Goal: Task Accomplishment & Management: Manage account settings

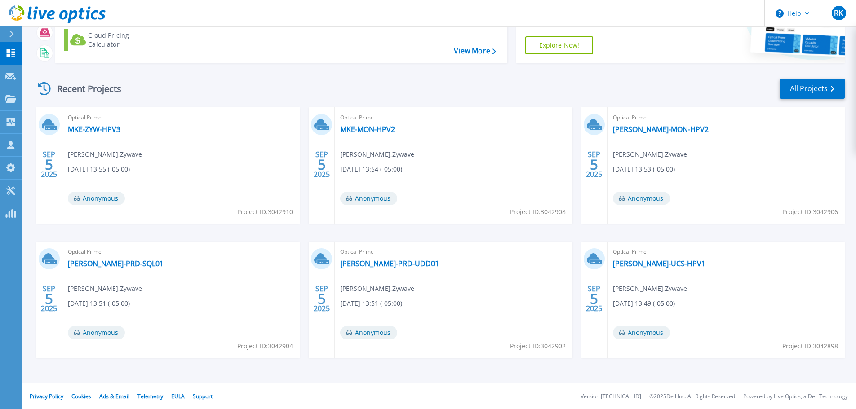
scroll to position [89, 0]
click at [805, 85] on link "All Projects" at bounding box center [812, 88] width 65 height 20
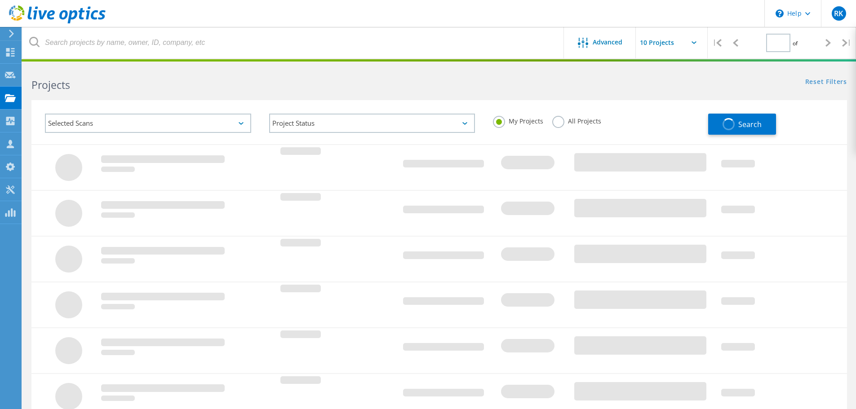
type input "1"
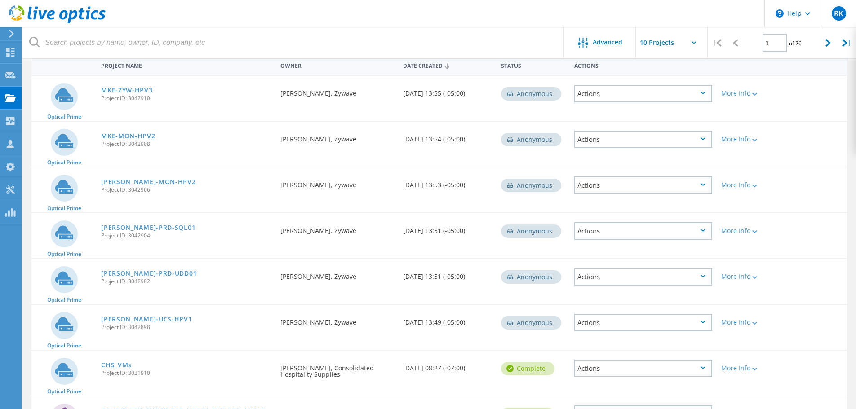
scroll to position [45, 0]
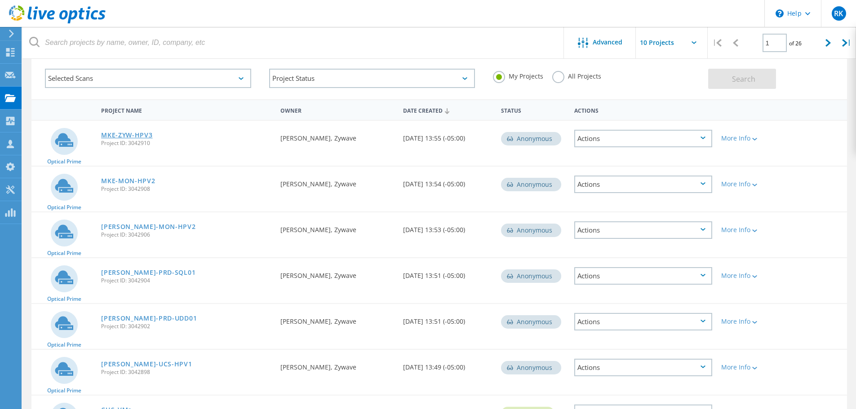
click at [141, 136] on link "MKE-ZYW-HPV3" at bounding box center [126, 135] width 51 height 6
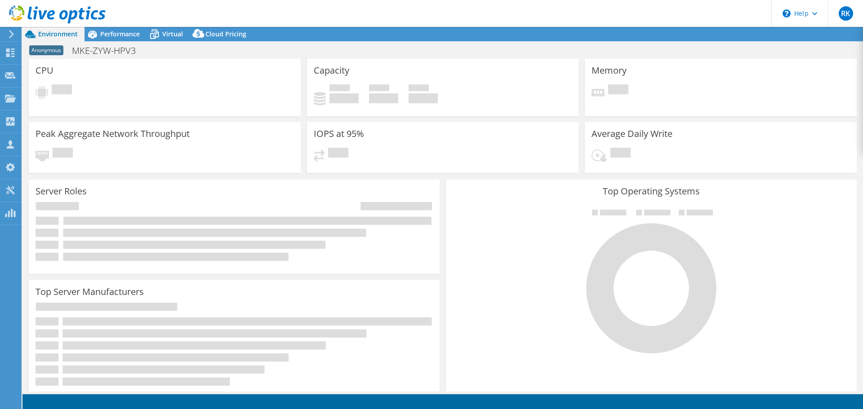
select select "USD"
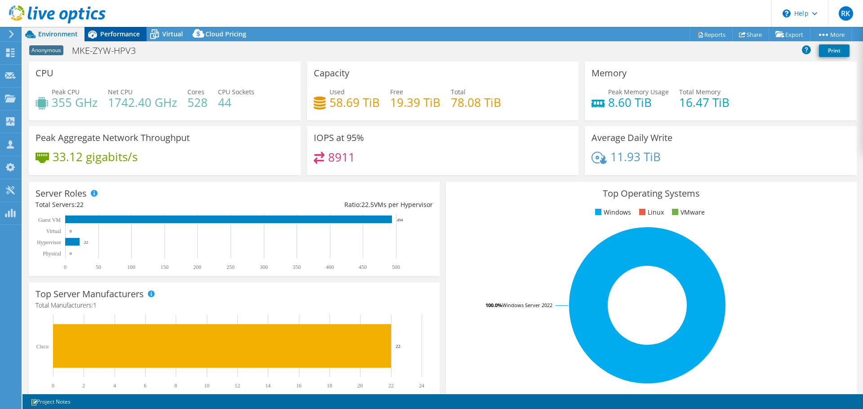
click at [104, 38] on div "Performance" at bounding box center [115, 34] width 62 height 14
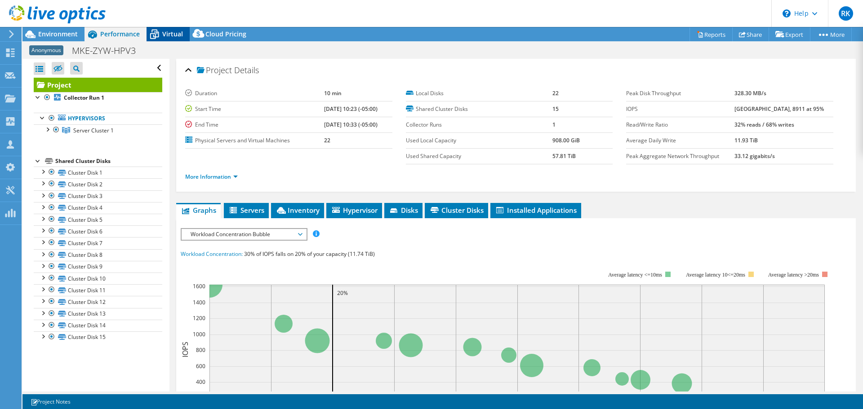
click at [161, 34] on icon at bounding box center [154, 35] width 16 height 16
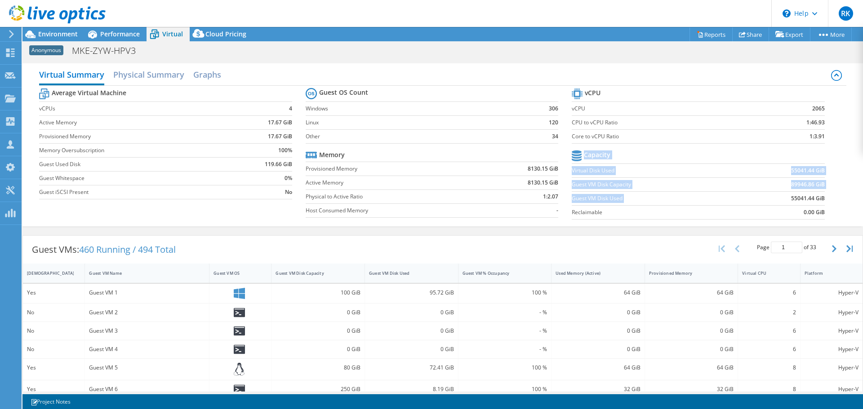
drag, startPoint x: 783, startPoint y: 199, endPoint x: 819, endPoint y: 200, distance: 35.5
click at [819, 200] on section "vCPU vCPU 2065 CPU to vCPU Ratio 1:46.93 Core to vCPU Ratio 1:3.91 Capacity Vir…" at bounding box center [705, 155] width 266 height 138
click at [812, 197] on b "55041.44 GiB" at bounding box center [808, 198] width 34 height 9
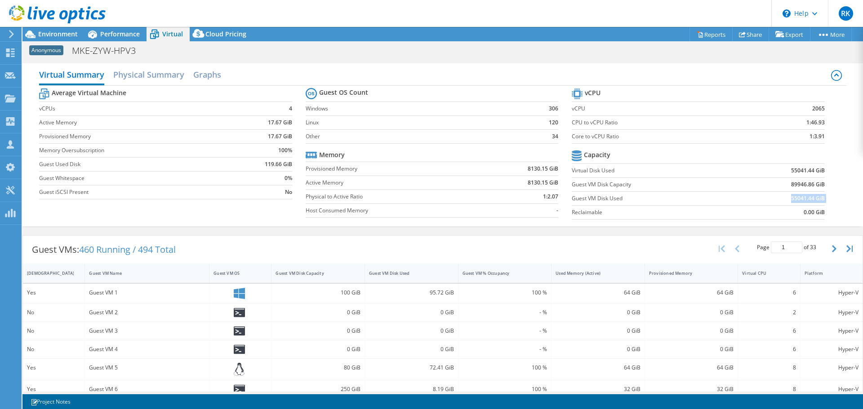
click at [812, 197] on b "55041.44 GiB" at bounding box center [808, 198] width 34 height 9
drag, startPoint x: 80, startPoint y: 52, endPoint x: 136, endPoint y: 53, distance: 55.3
click at [136, 53] on h1 "MKE-ZYW-HPV3" at bounding box center [109, 51] width 82 height 10
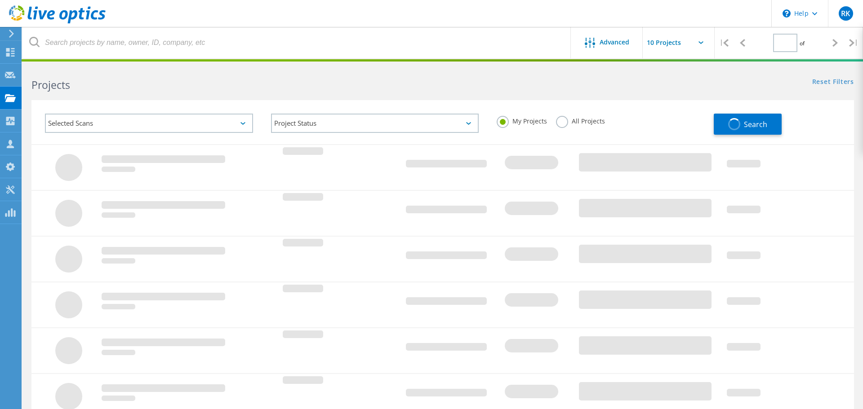
type input "1"
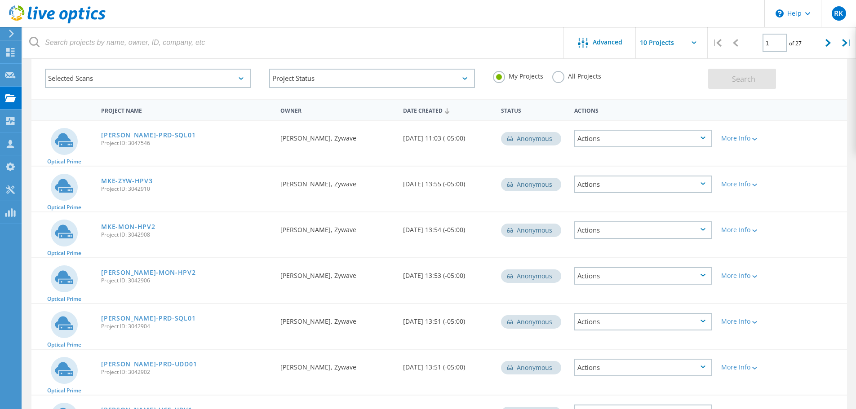
scroll to position [90, 0]
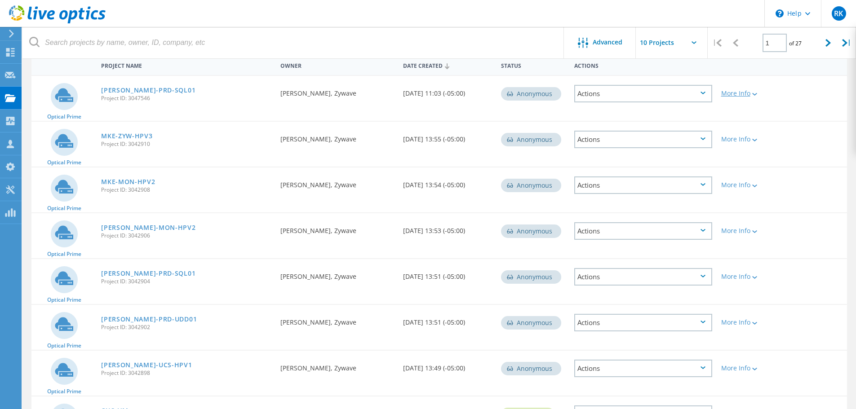
click at [754, 93] on div at bounding box center [753, 93] width 7 height 5
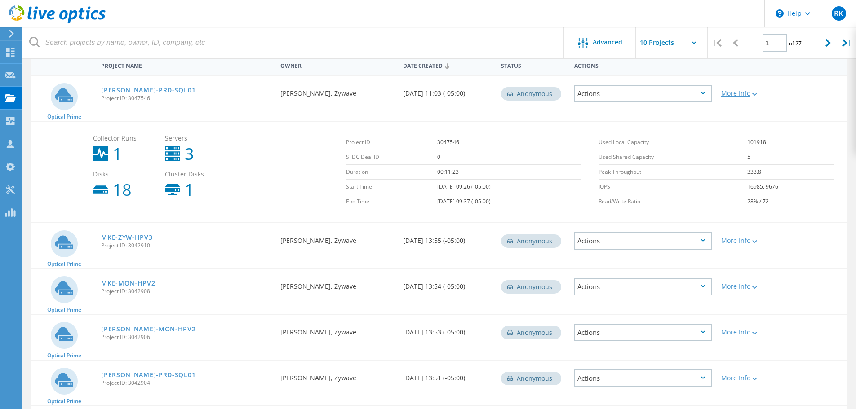
click at [754, 93] on div at bounding box center [753, 93] width 7 height 5
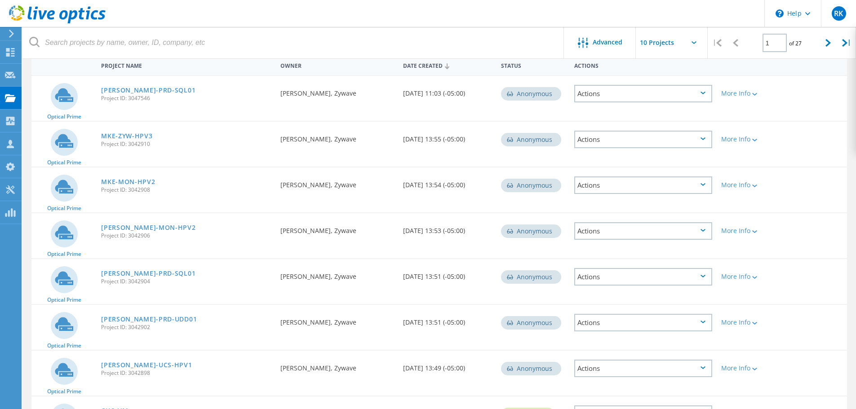
click at [656, 97] on div "Actions" at bounding box center [643, 94] width 138 height 18
click at [616, 111] on div "Delete" at bounding box center [643, 115] width 136 height 14
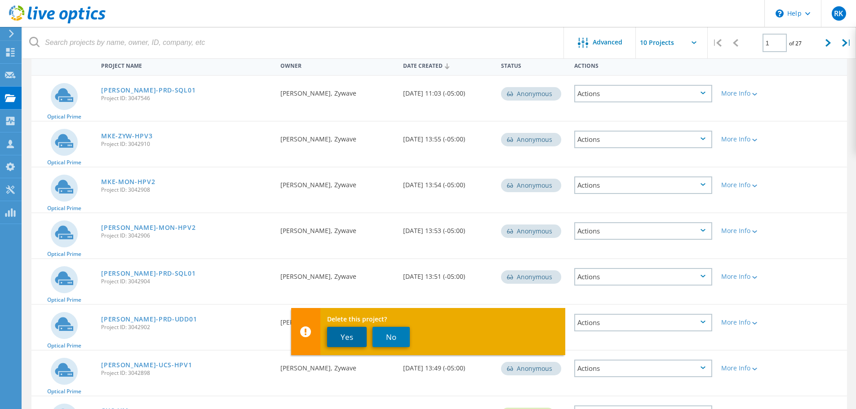
click at [352, 340] on button "Yes" at bounding box center [347, 337] width 40 height 20
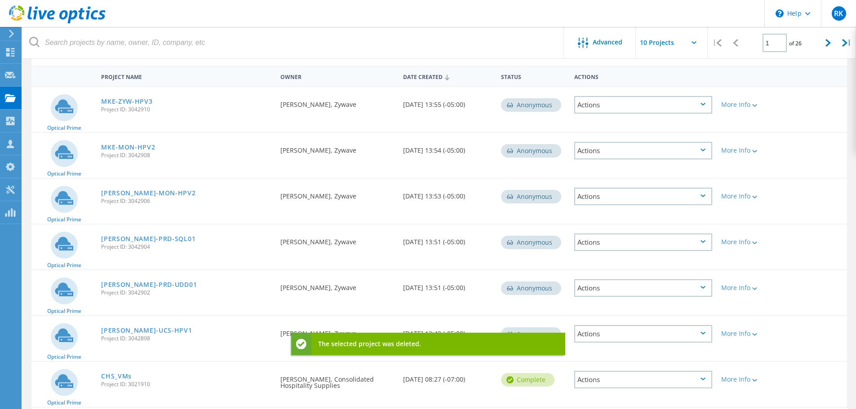
scroll to position [45, 0]
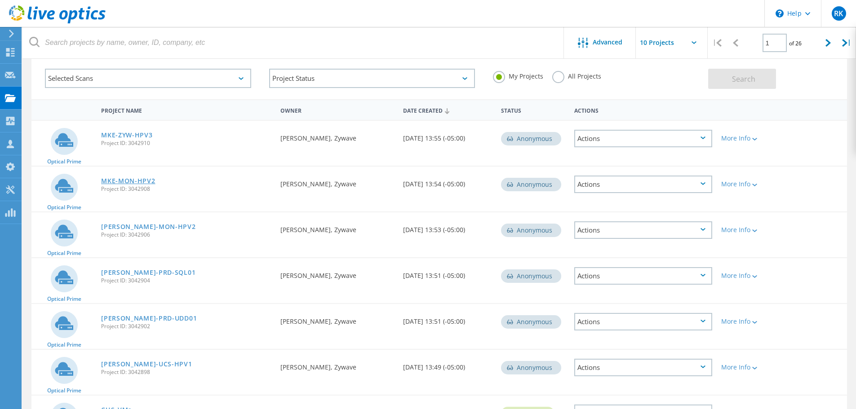
click at [124, 182] on link "MKE-MON-HPV2" at bounding box center [128, 181] width 54 height 6
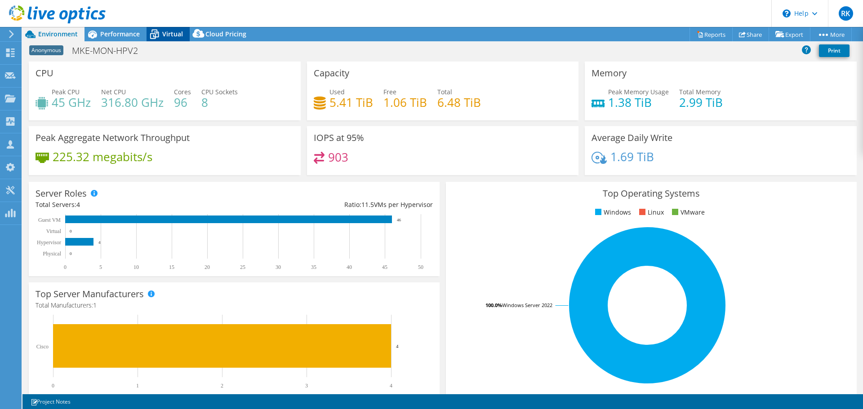
click at [156, 32] on icon at bounding box center [154, 34] width 9 height 7
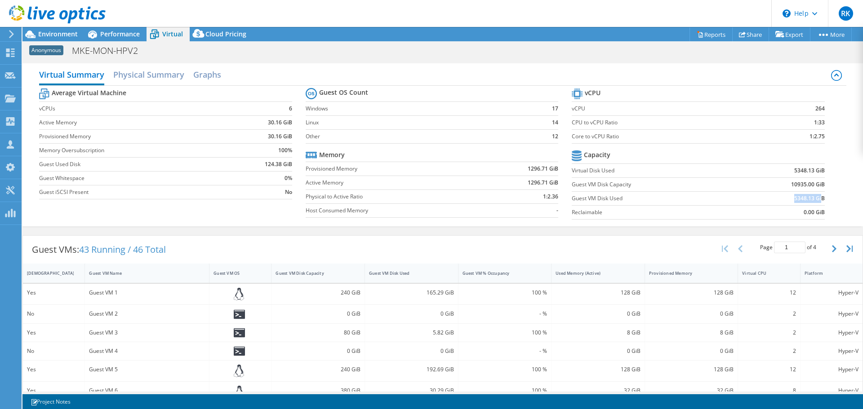
drag, startPoint x: 785, startPoint y: 198, endPoint x: 814, endPoint y: 199, distance: 29.2
click at [814, 199] on td "5348.13 GiB" at bounding box center [780, 198] width 87 height 14
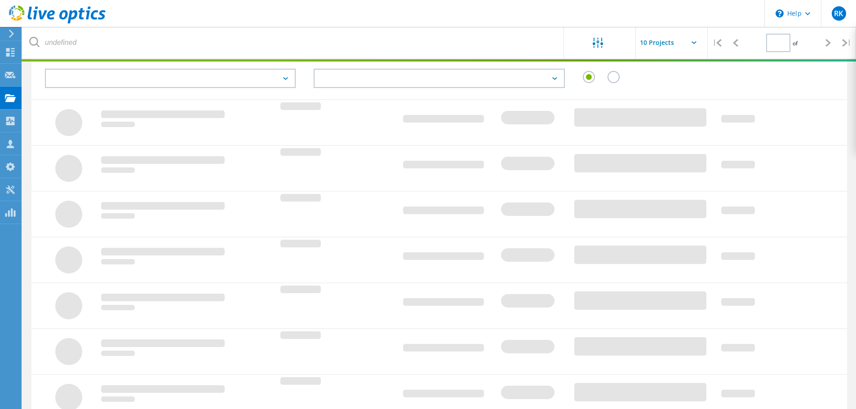
type input "1"
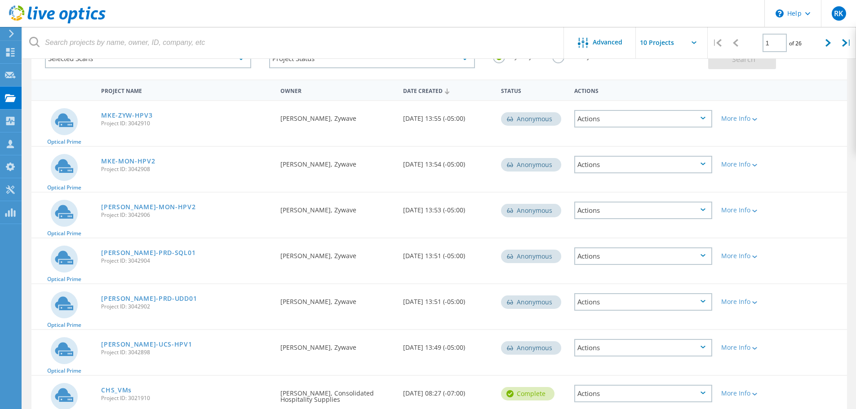
scroll to position [45, 0]
